Goal: Task Accomplishment & Management: Use online tool/utility

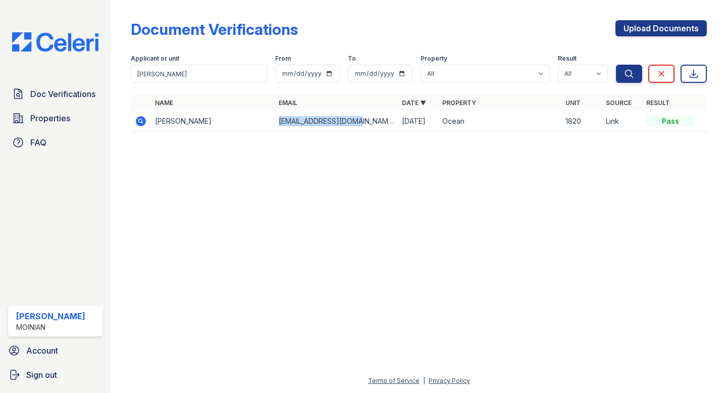
click at [71, 44] on img at bounding box center [55, 41] width 103 height 19
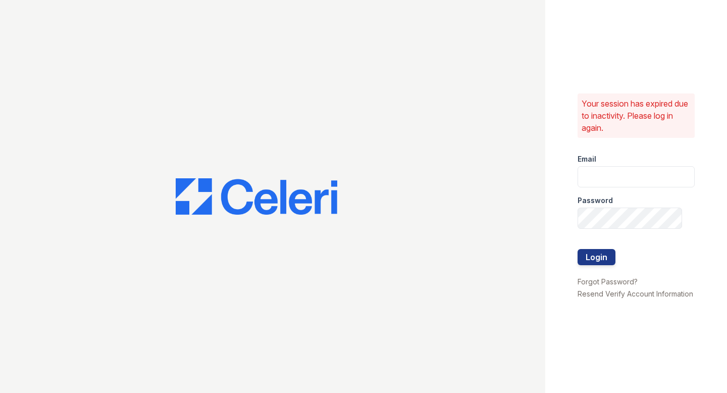
type input "shiv@auranewyork.com"
click at [599, 249] on button "Login" at bounding box center [597, 257] width 38 height 16
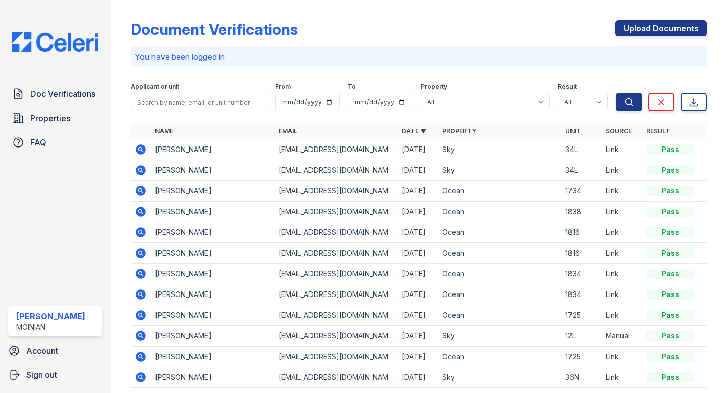
click at [73, 39] on img at bounding box center [55, 41] width 103 height 19
